Goal: Check status: Check status

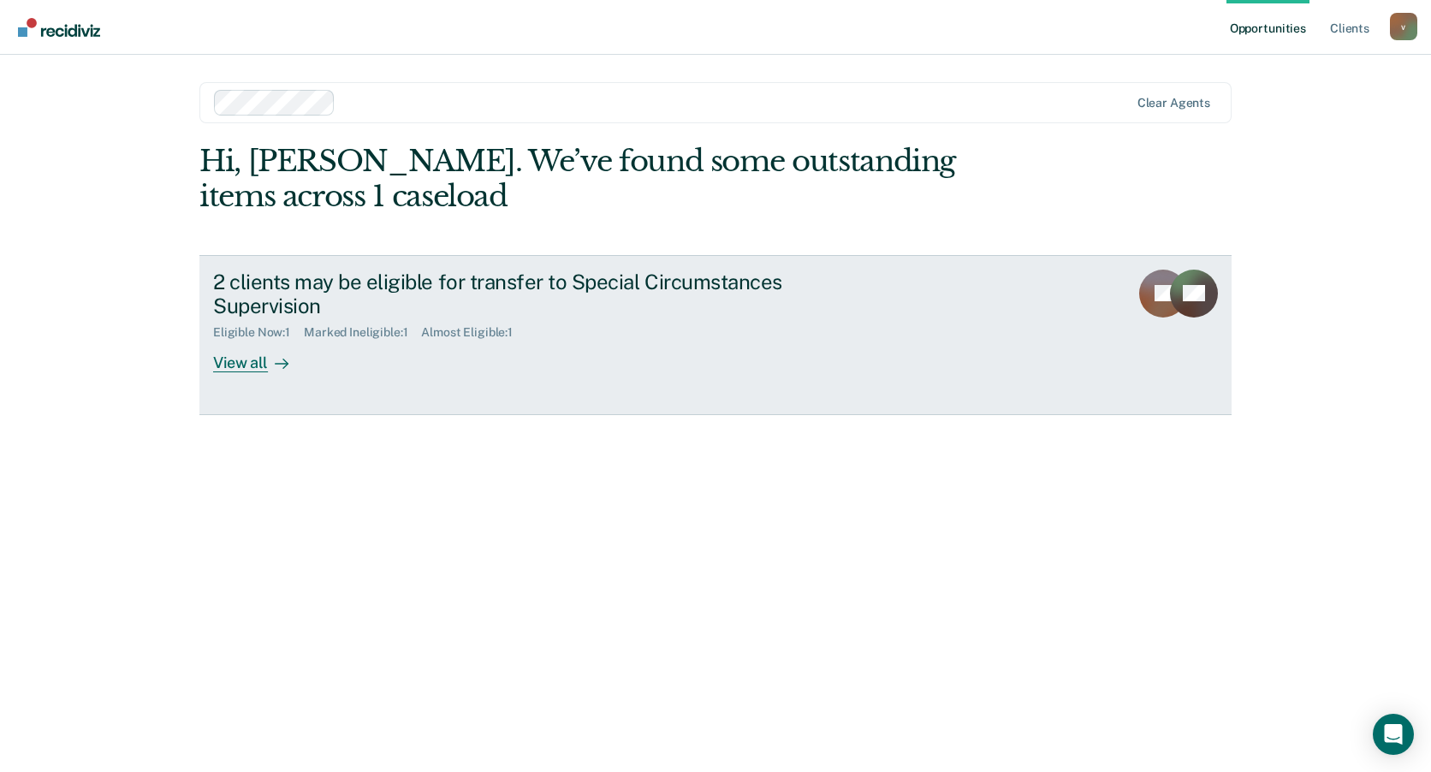
click at [241, 367] on div "View all" at bounding box center [261, 356] width 96 height 33
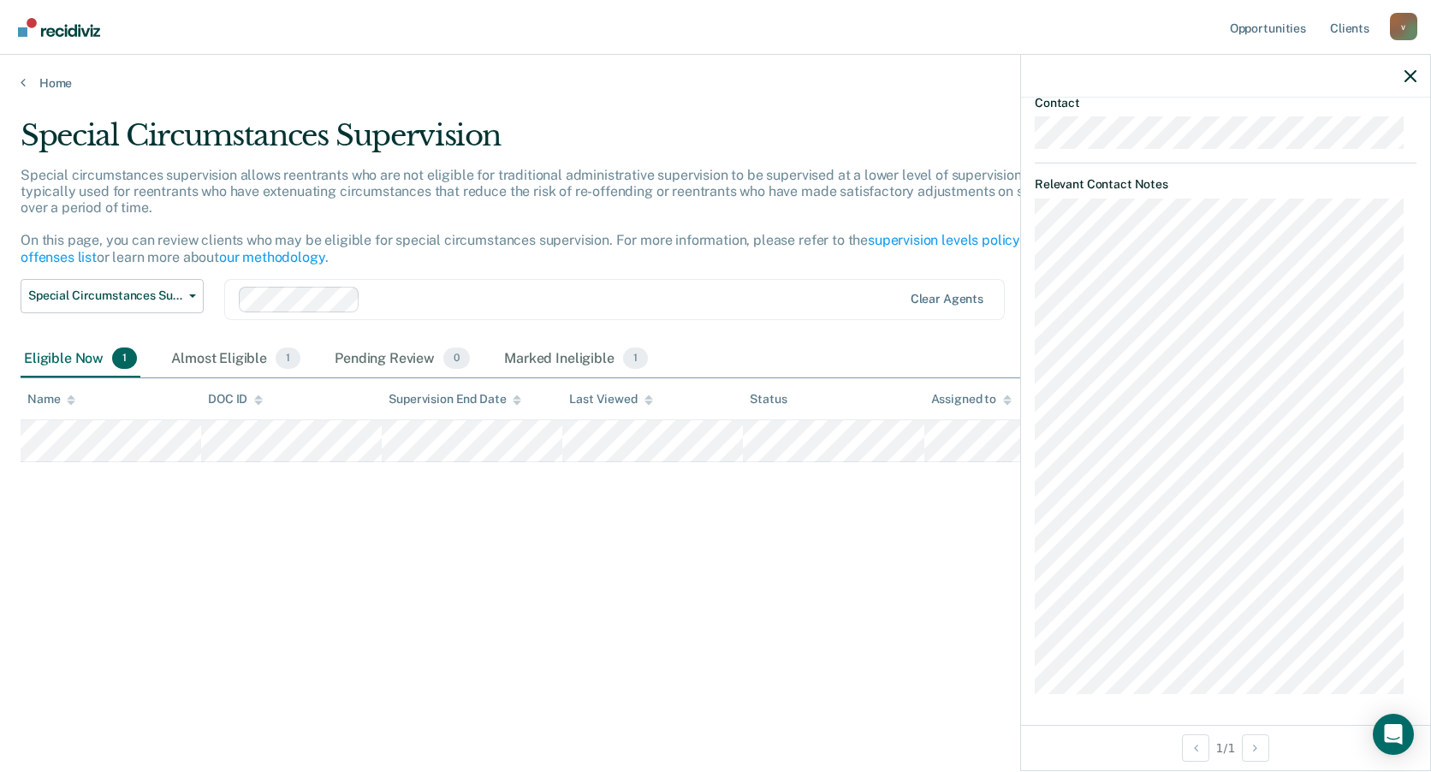
scroll to position [619, 0]
click at [562, 355] on div "Marked Ineligible 1" at bounding box center [576, 360] width 151 height 38
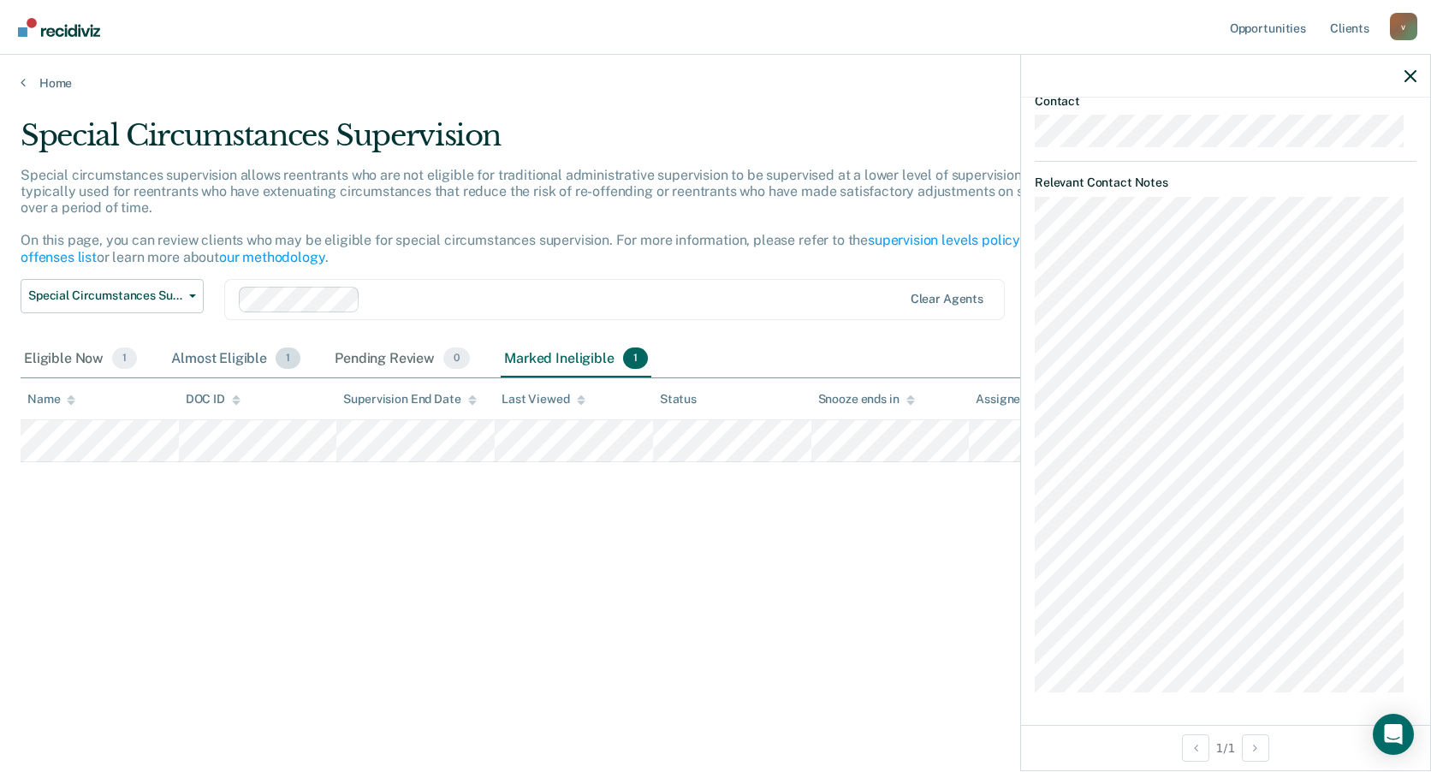
click at [232, 355] on div "Almost Eligible 1" at bounding box center [236, 360] width 136 height 38
